Goal: Information Seeking & Learning: Learn about a topic

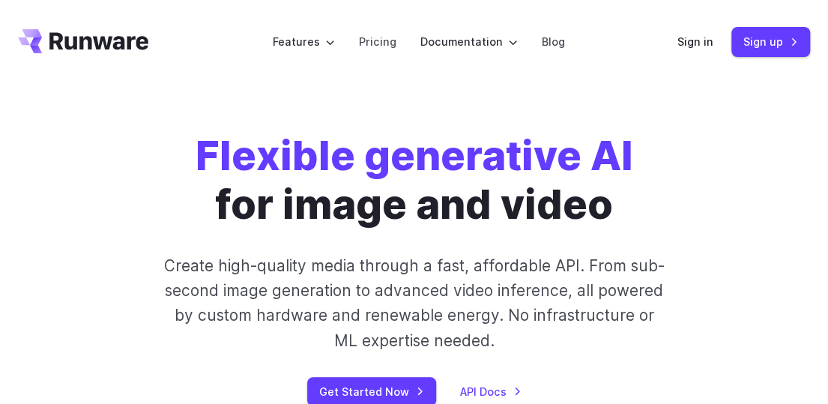
click at [699, 136] on div "Flexible generative AI for image and video Create high-quality media through a …" at bounding box center [414, 269] width 634 height 274
click at [369, 43] on link "Pricing" at bounding box center [377, 41] width 37 height 17
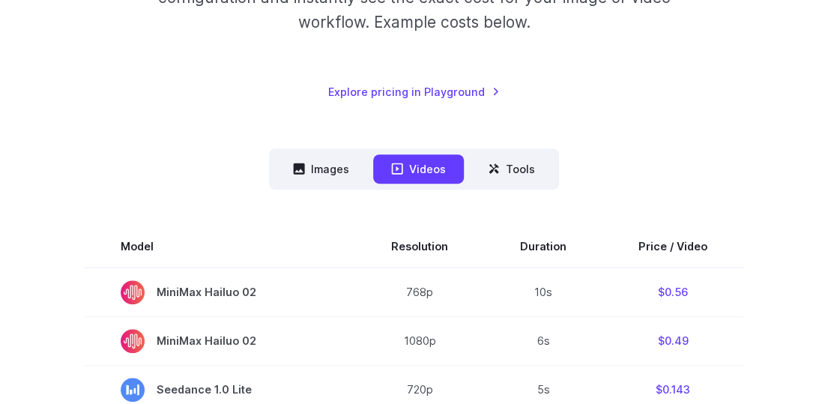
scroll to position [375, 0]
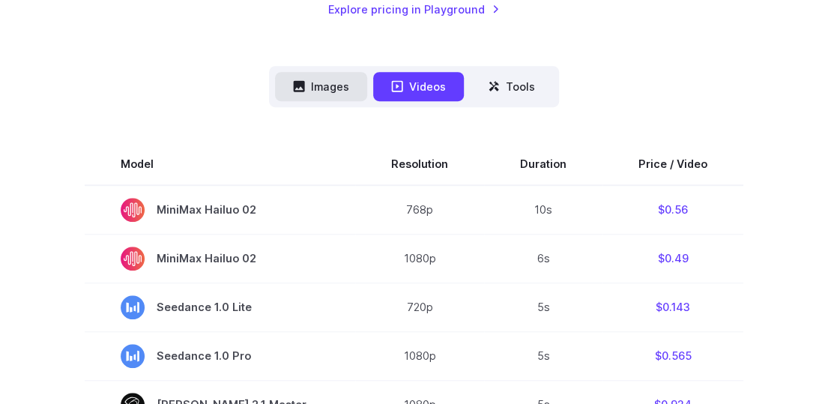
click at [331, 83] on button "Images" at bounding box center [321, 86] width 92 height 29
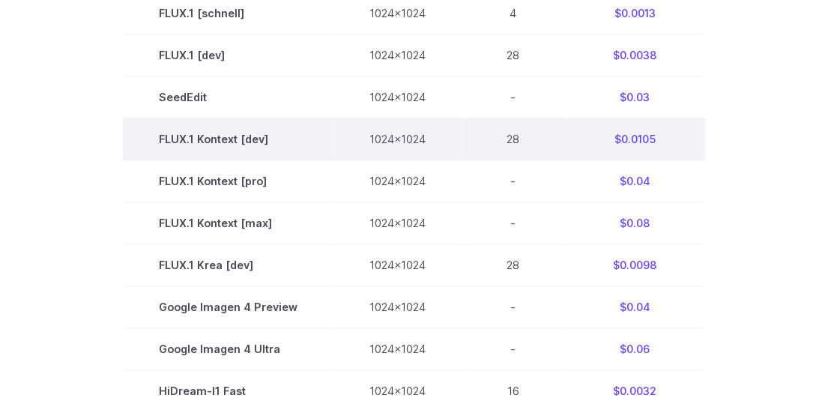
scroll to position [600, 0]
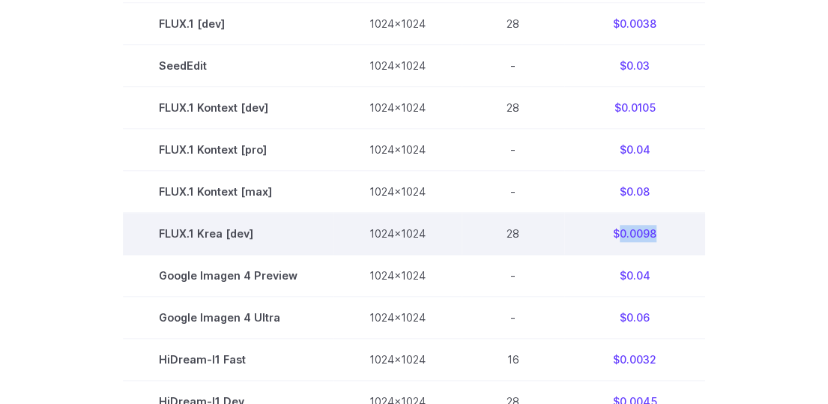
drag, startPoint x: 652, startPoint y: 235, endPoint x: 618, endPoint y: 235, distance: 33.7
click at [618, 235] on td "$0.0098" at bounding box center [634, 234] width 141 height 42
copy td "0.0098"
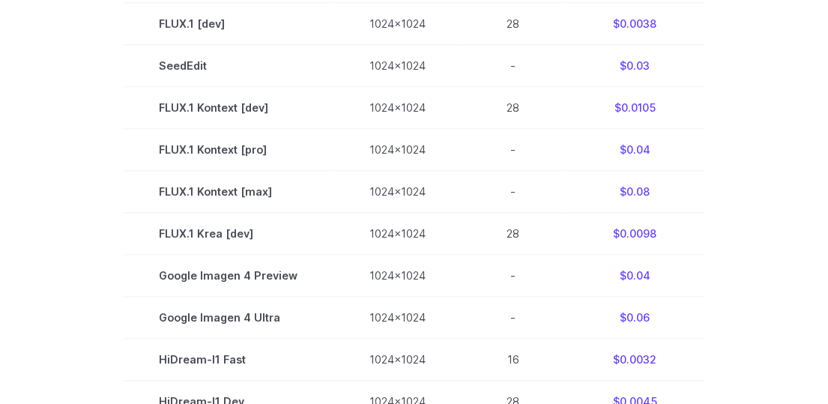
click at [713, 246] on section "Model Size Steps Price / Video FLUX.1 [schnell] 1024x1024 4 $0.0013 FLUX.1 [dev…" at bounding box center [414, 275] width 792 height 714
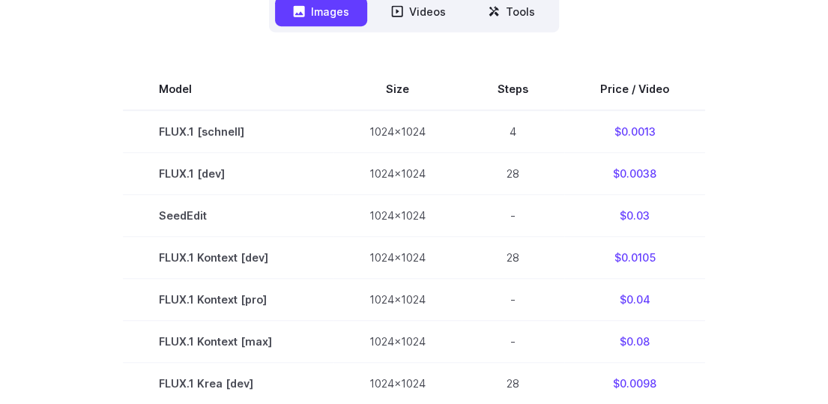
scroll to position [375, 0]
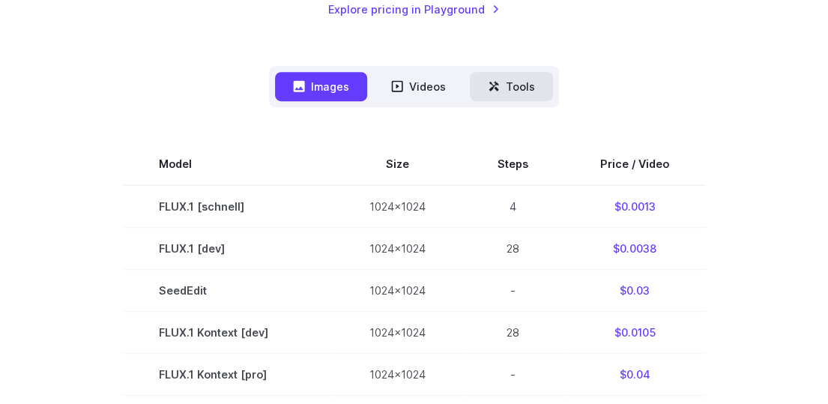
click at [518, 92] on button "Tools" at bounding box center [511, 86] width 83 height 29
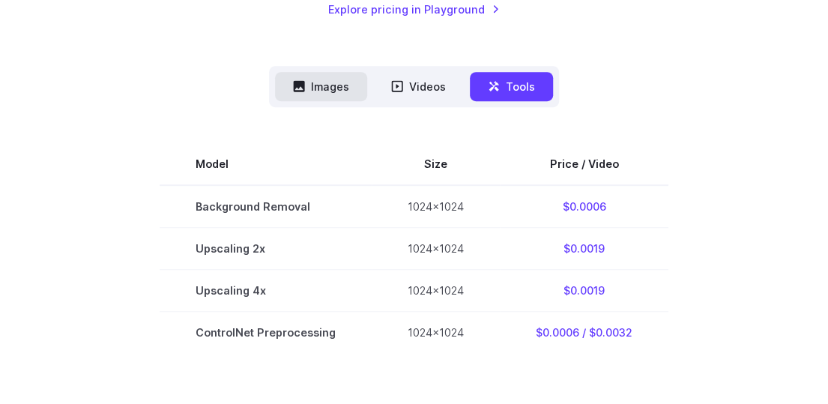
click at [305, 80] on icon at bounding box center [299, 86] width 12 height 12
click at [340, 94] on button "Images" at bounding box center [321, 86] width 92 height 29
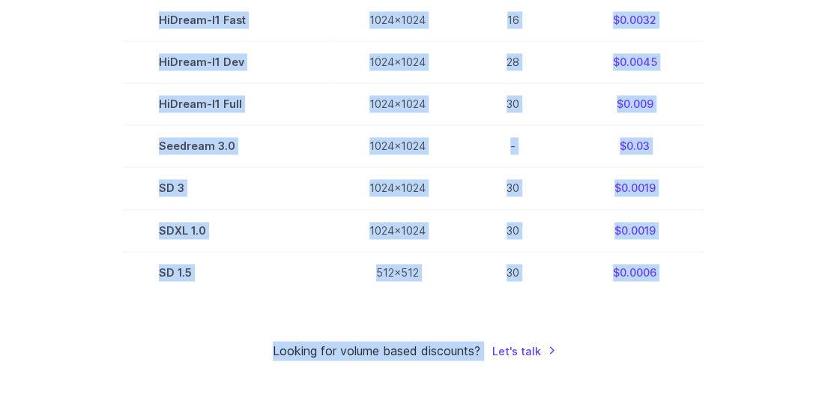
scroll to position [1081, 0]
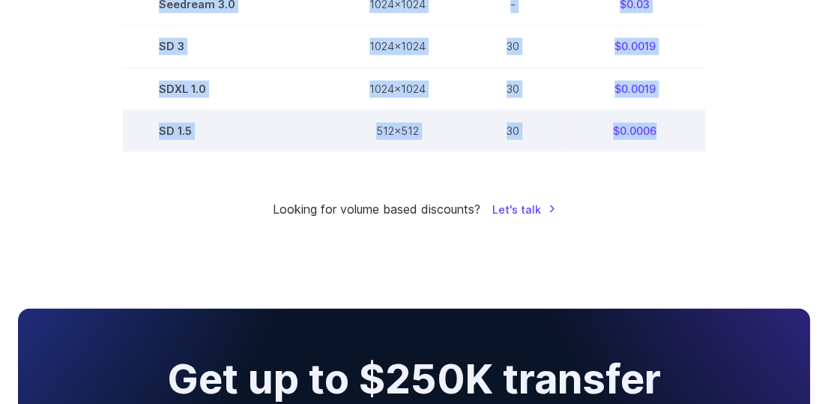
drag, startPoint x: 145, startPoint y: 138, endPoint x: 653, endPoint y: 132, distance: 508.9
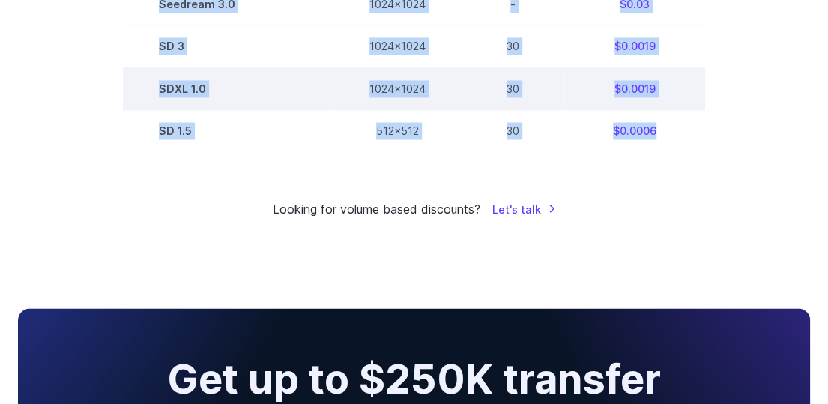
copy tbody "FLUX.1 [schnell] 1024x1024 4 $0.0013 FLUX.1 [dev] 1024x1024 28 $0.0038 SeedEdit…"
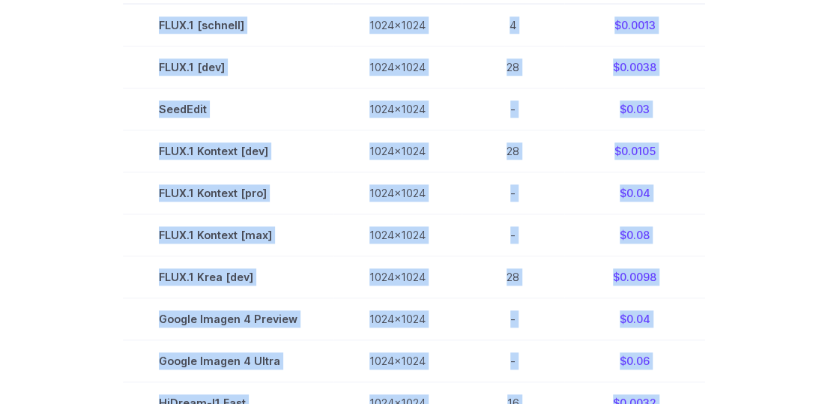
scroll to position [331, 0]
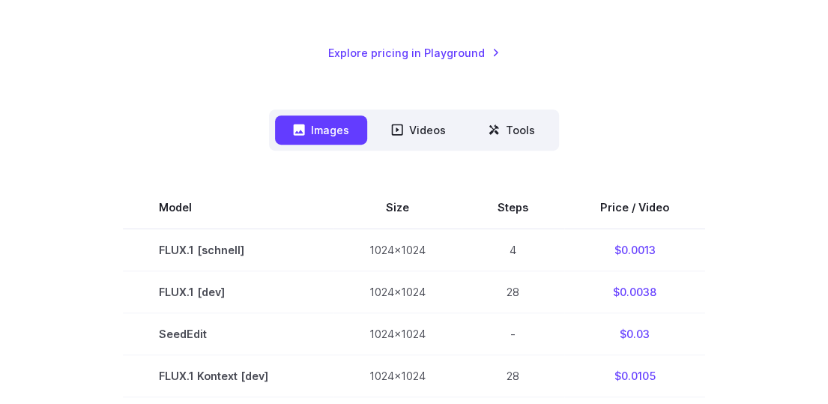
click at [734, 80] on div "Pricing based on what you use Exact pricing depends on your setup. Use the Play…" at bounding box center [414, 396] width 792 height 1143
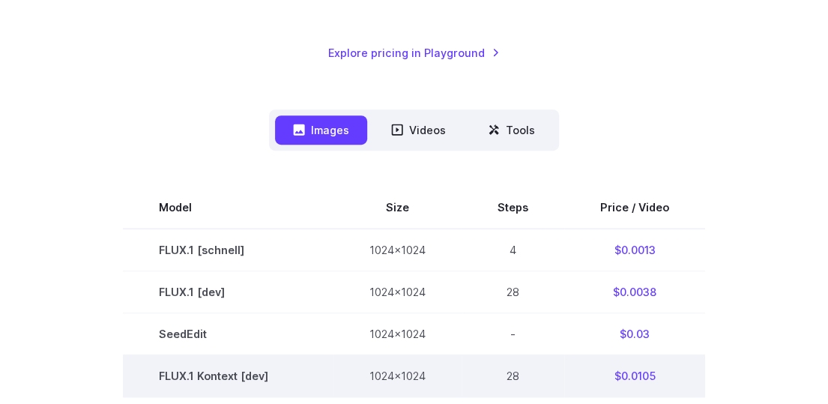
scroll to position [406, 0]
